Goal: Task Accomplishment & Management: Complete application form

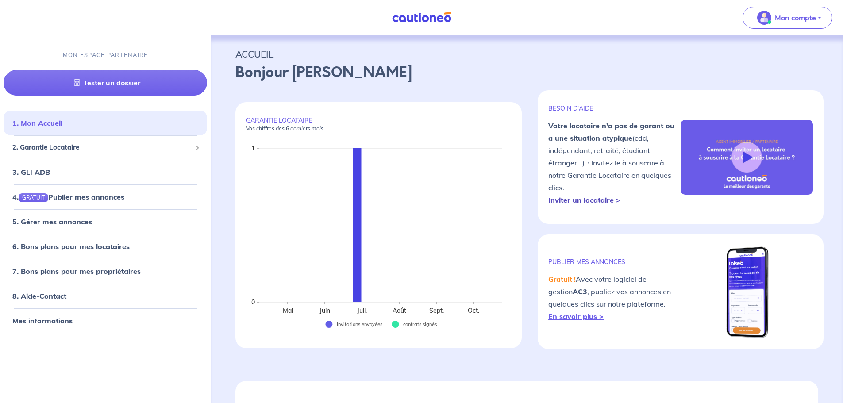
click at [584, 201] on strong "Inviter un locataire >" at bounding box center [584, 200] width 72 height 9
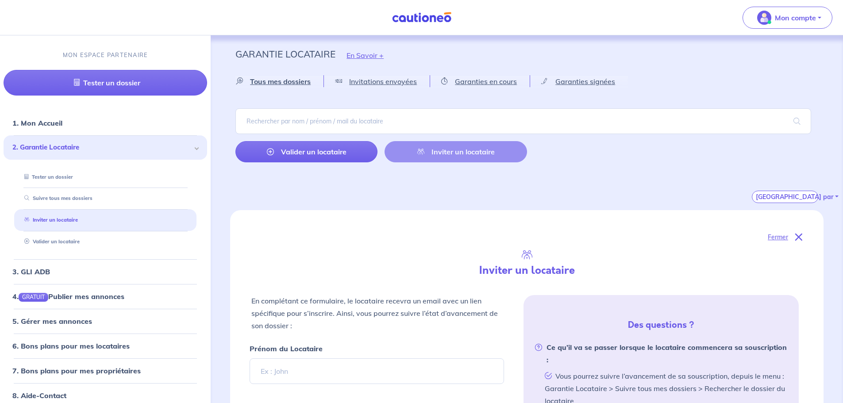
select select "FR"
click at [450, 151] on div "Valider un locataire Inviter un locataire" at bounding box center [380, 151] width 291 height 21
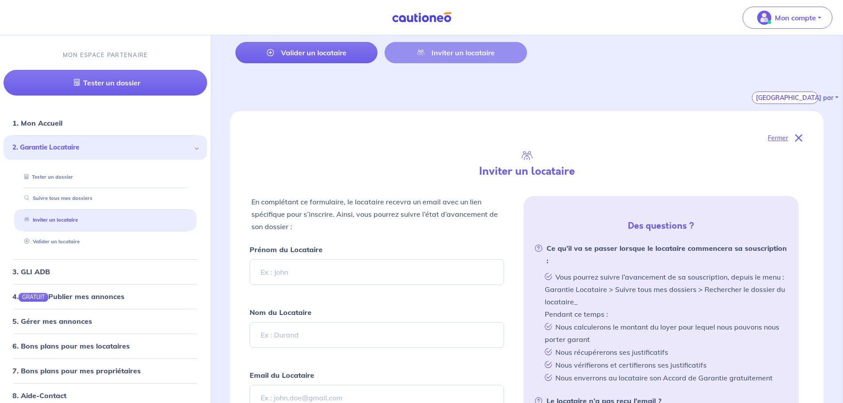
scroll to position [100, 0]
click at [273, 274] on input "Prénom du Locataire" at bounding box center [377, 272] width 254 height 26
type input "roselyne"
click at [288, 337] on input "Nom du Locataire" at bounding box center [377, 335] width 254 height 26
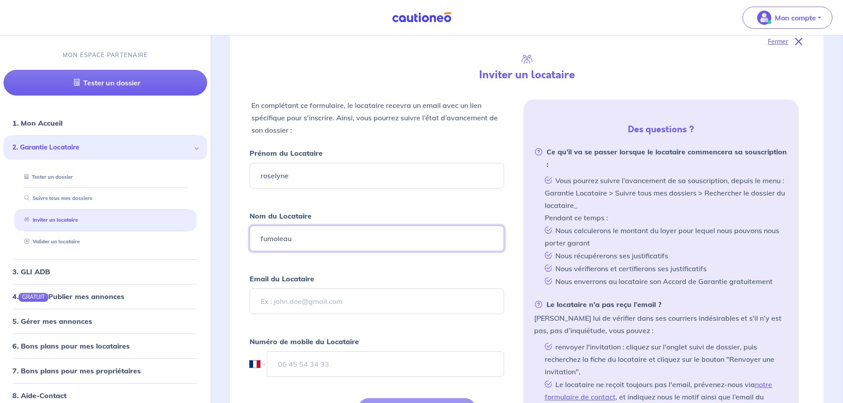
scroll to position [199, 0]
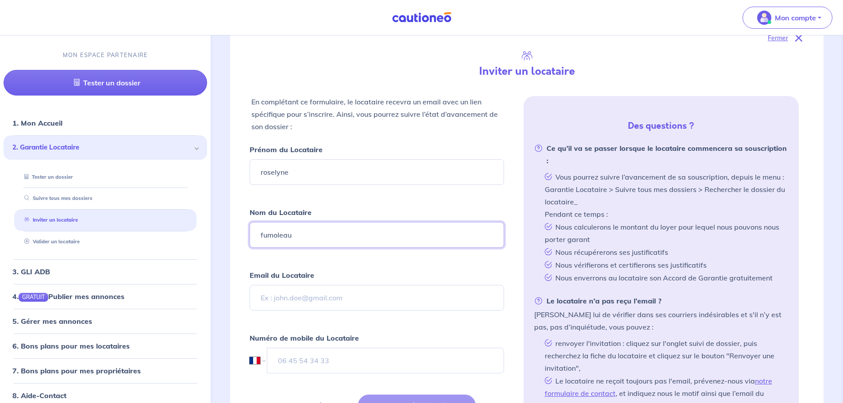
type input "fumoleau"
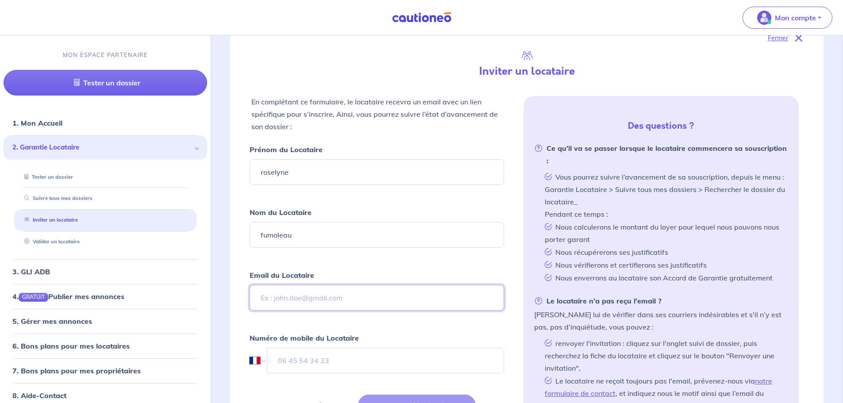
click at [277, 303] on input "Email du Locataire" at bounding box center [377, 298] width 254 height 26
type input "[EMAIL_ADDRESS][DOMAIN_NAME]"
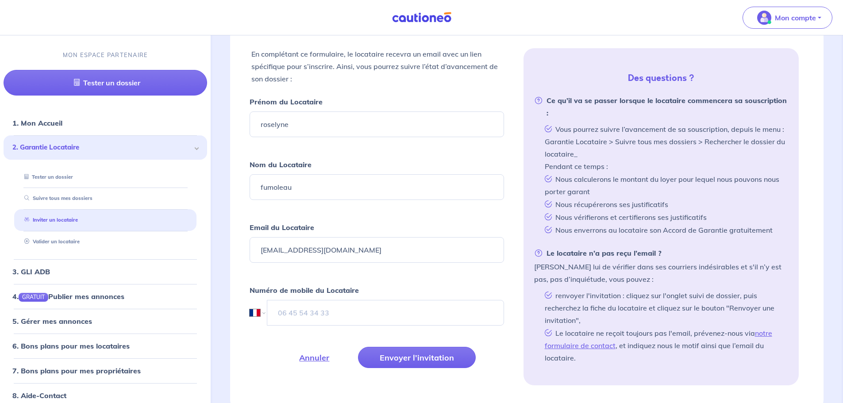
scroll to position [251, 0]
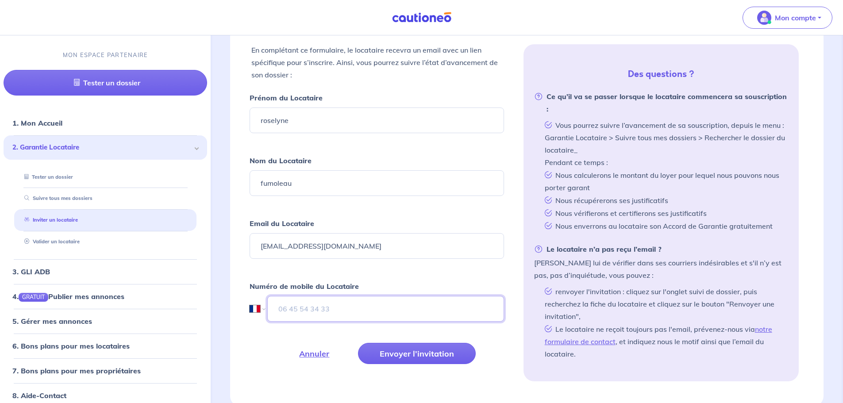
click at [353, 312] on input "tel" at bounding box center [385, 309] width 236 height 26
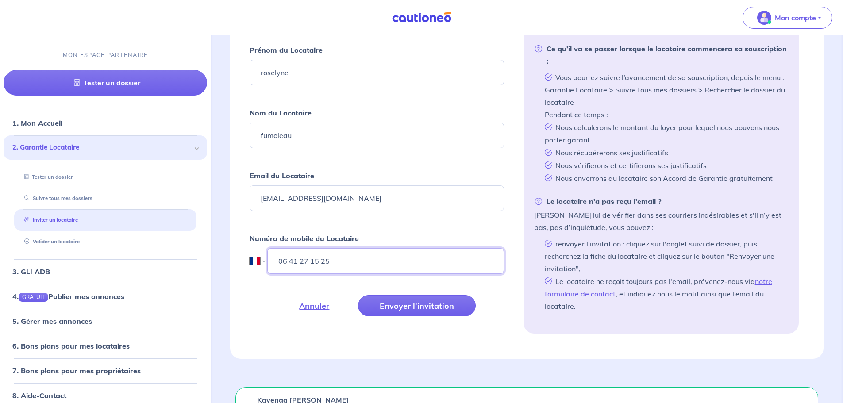
scroll to position [299, 0]
type input "06 41 27 15 25"
click at [409, 307] on button "Envoyer l’invitation" at bounding box center [417, 305] width 118 height 21
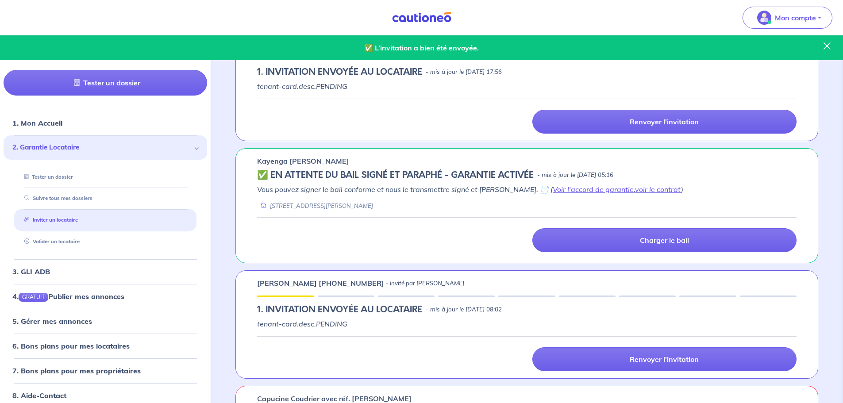
scroll to position [175, 0]
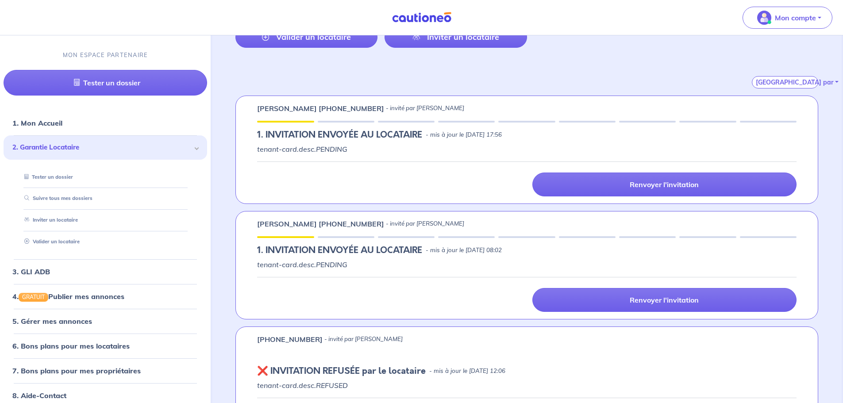
scroll to position [115, 0]
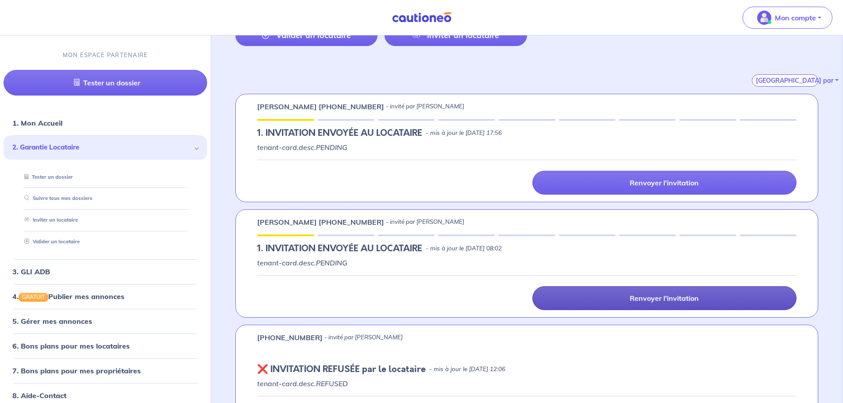
click at [638, 300] on p "Renvoyer l'invitation" at bounding box center [664, 298] width 69 height 9
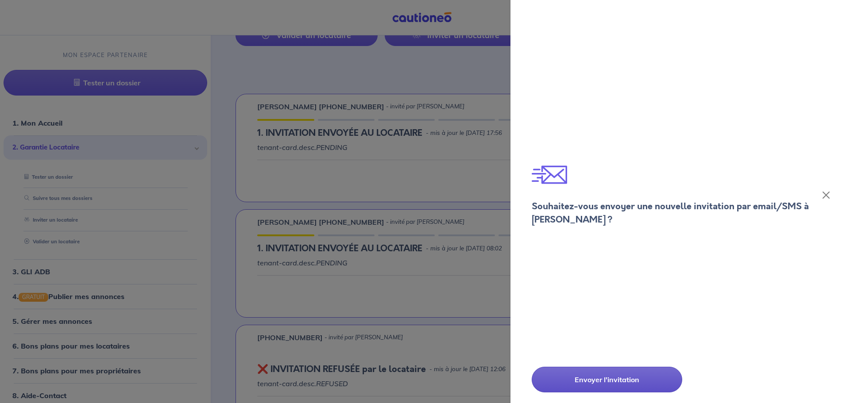
click at [586, 381] on p "Envoyer l'invitation" at bounding box center [606, 379] width 107 height 11
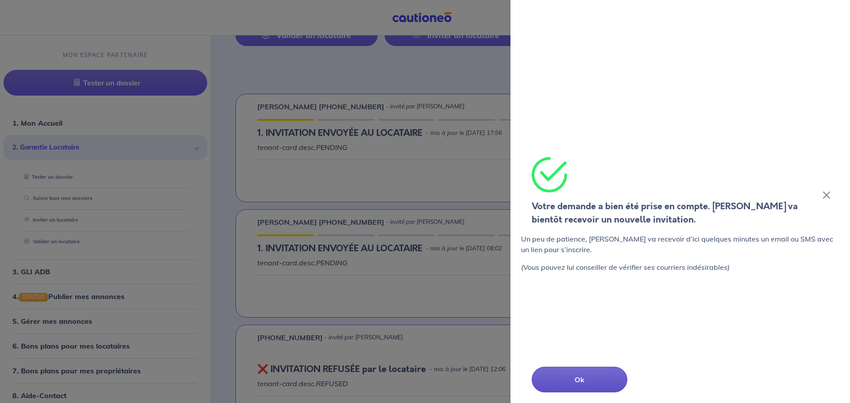
click at [586, 381] on p "Ok" at bounding box center [579, 379] width 52 height 11
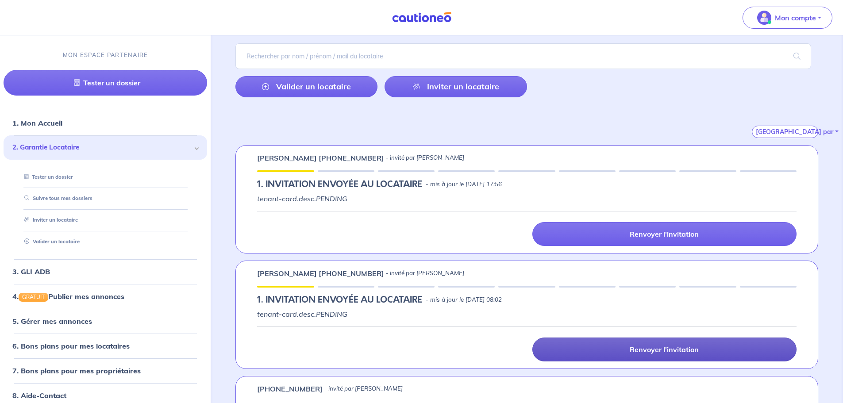
scroll to position [0, 0]
